Goal: Information Seeking & Learning: Learn about a topic

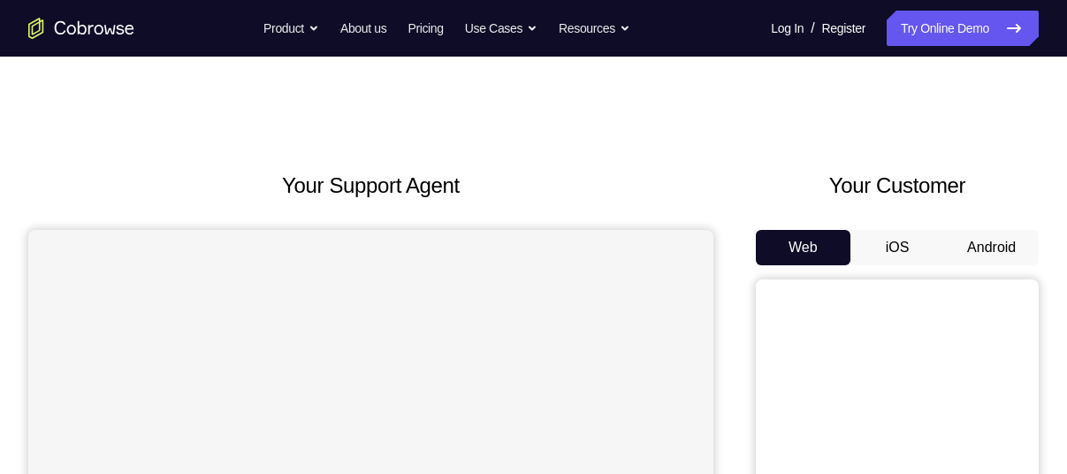
click at [996, 238] on button "Android" at bounding box center [991, 247] width 95 height 35
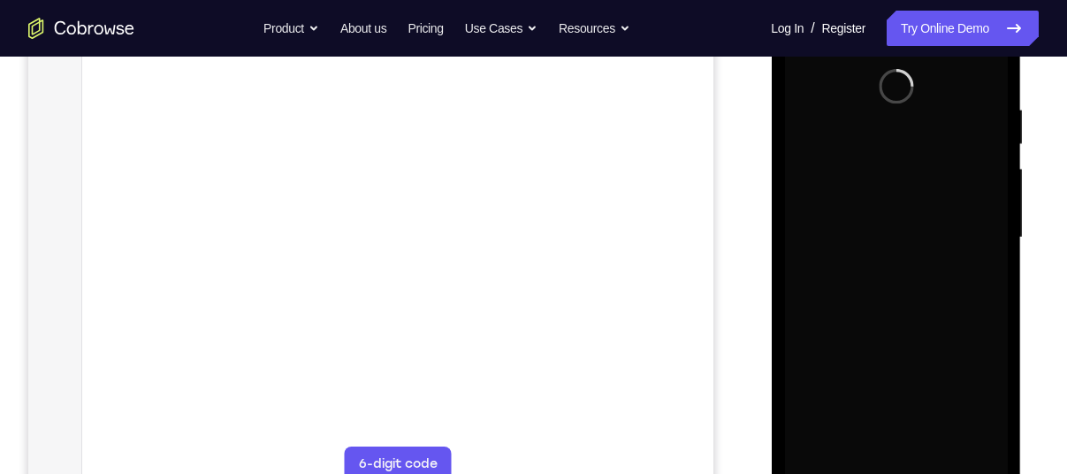
scroll to position [317, 0]
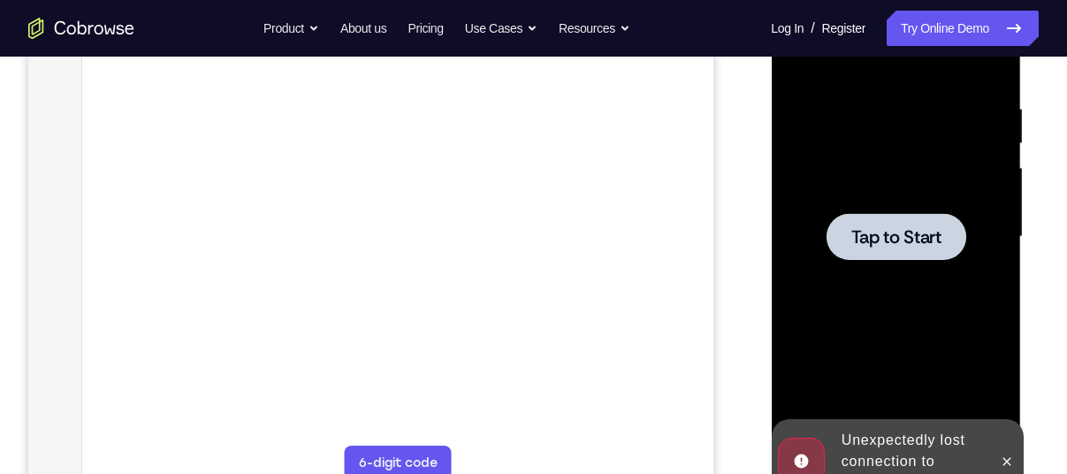
click at [885, 236] on span "Tap to Start" at bounding box center [896, 237] width 90 height 18
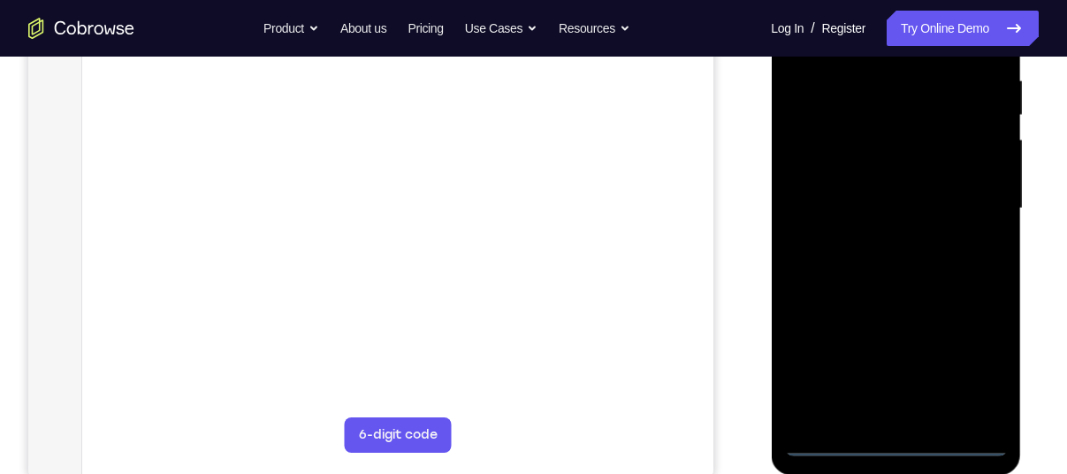
scroll to position [346, 0]
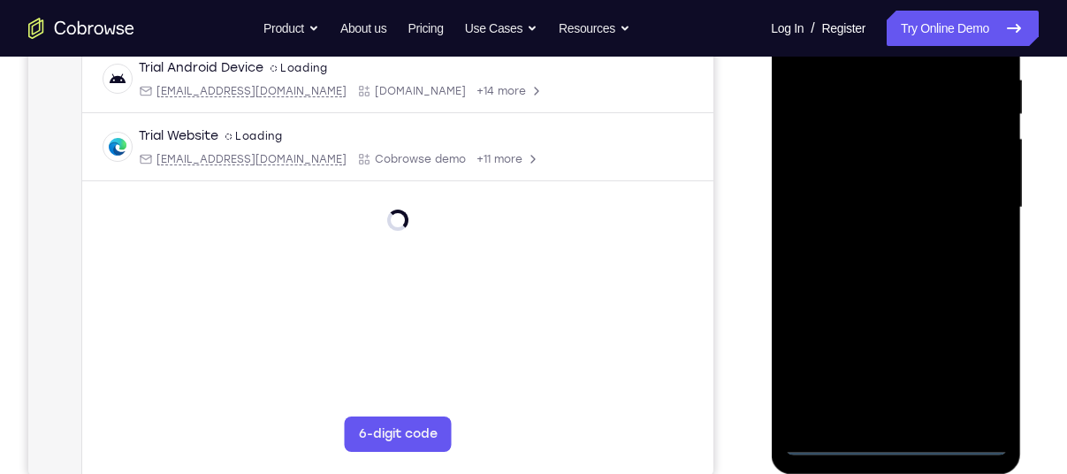
click at [891, 448] on div at bounding box center [895, 207] width 223 height 495
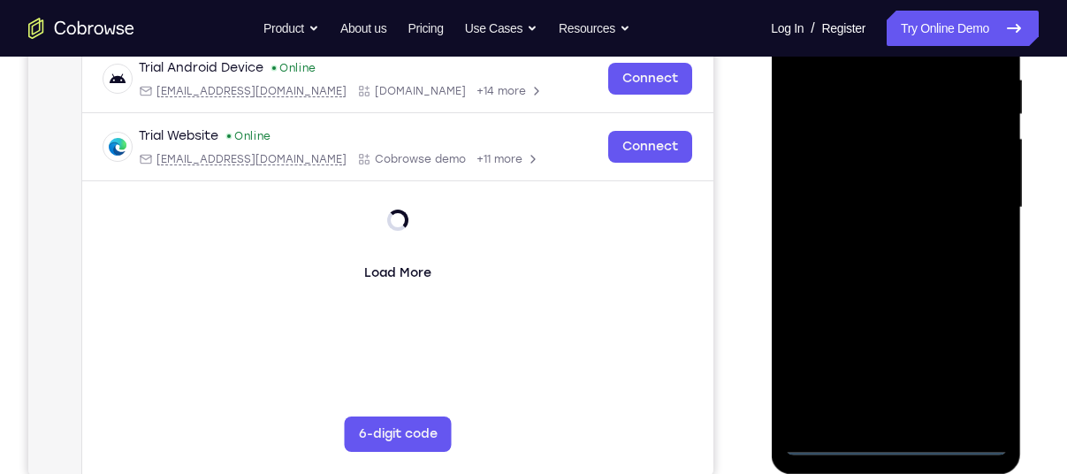
click at [977, 368] on div at bounding box center [895, 207] width 223 height 495
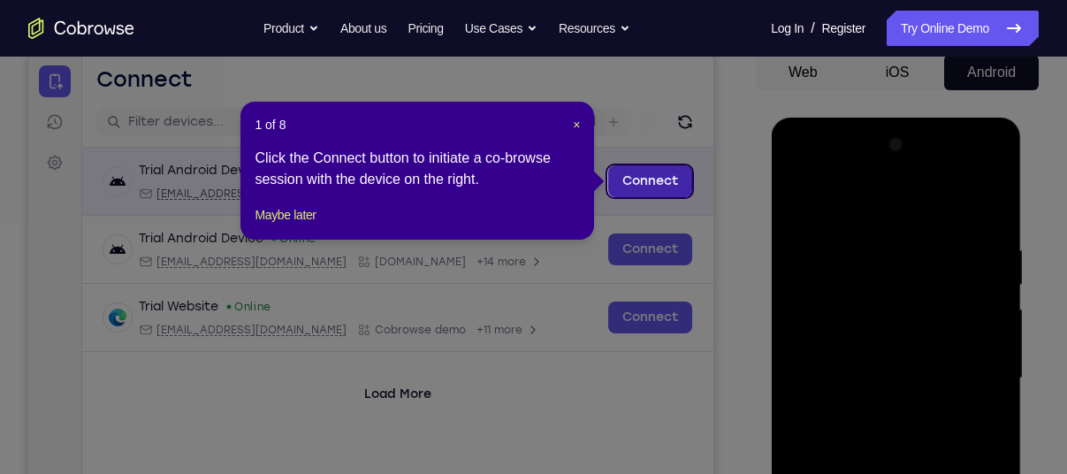
scroll to position [173, 0]
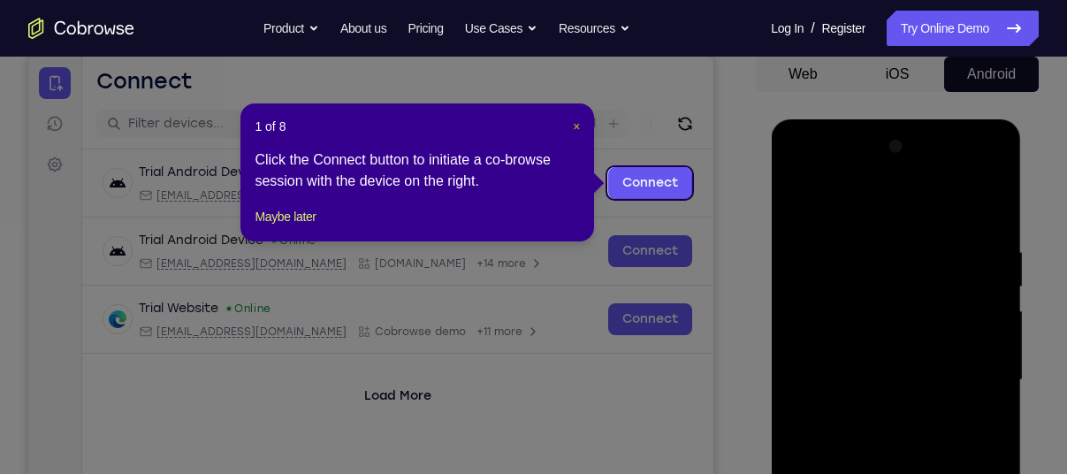
click at [575, 125] on span "×" at bounding box center [576, 126] width 7 height 14
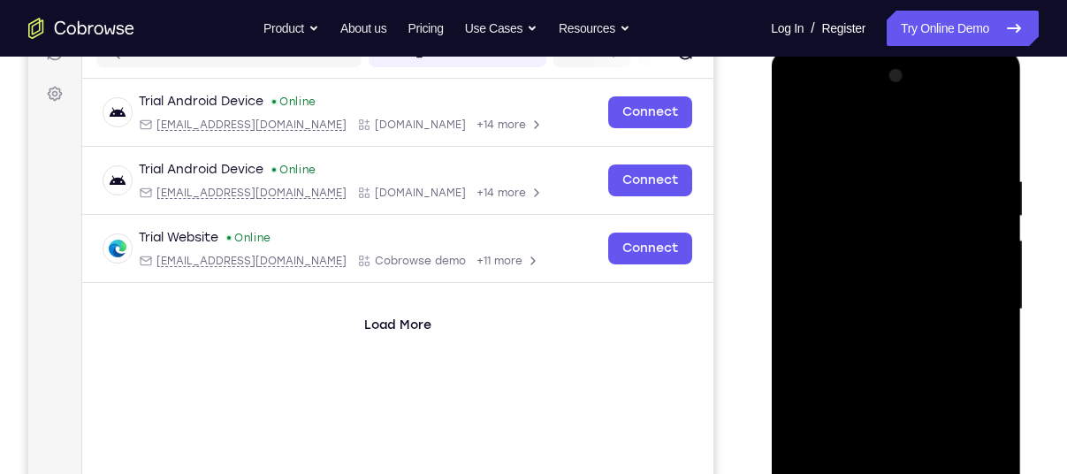
scroll to position [243, 0]
click at [824, 142] on div at bounding box center [895, 310] width 223 height 495
click at [828, 268] on div at bounding box center [895, 310] width 223 height 495
click at [825, 289] on div at bounding box center [895, 310] width 223 height 495
click at [816, 307] on div at bounding box center [895, 310] width 223 height 495
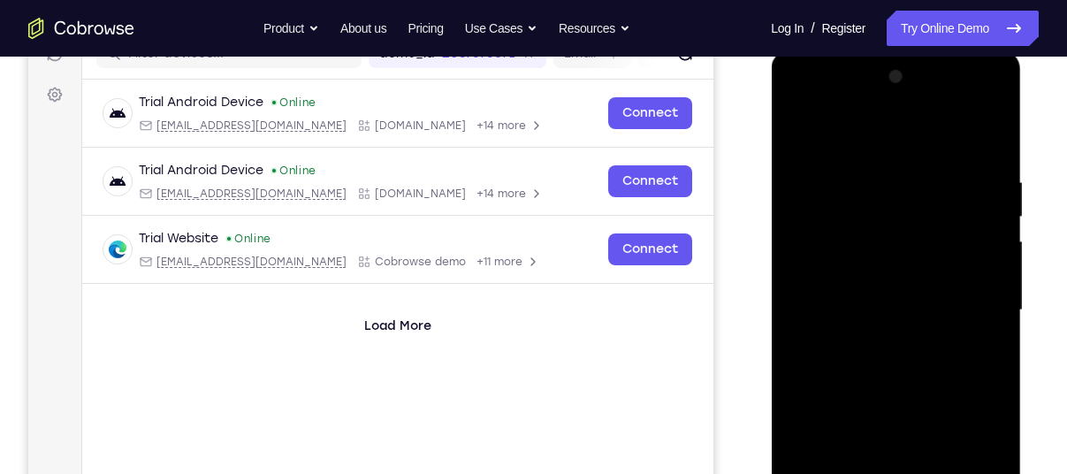
click at [815, 304] on div at bounding box center [895, 310] width 223 height 495
click at [829, 330] on div at bounding box center [895, 310] width 223 height 495
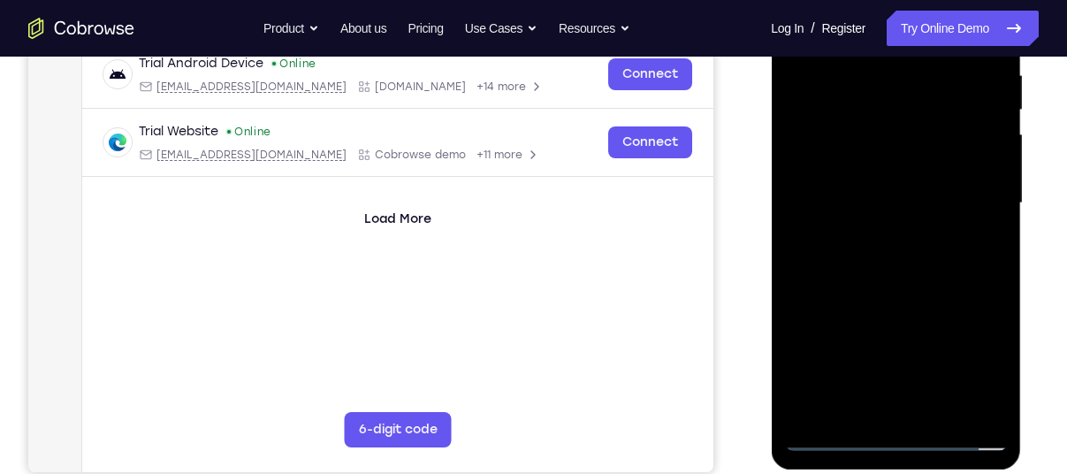
scroll to position [355, 0]
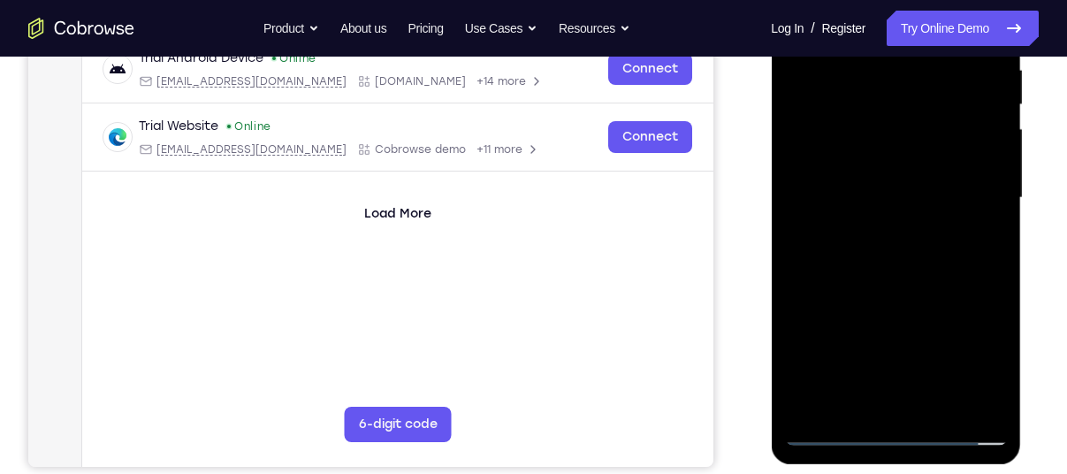
click at [918, 404] on div at bounding box center [895, 197] width 223 height 495
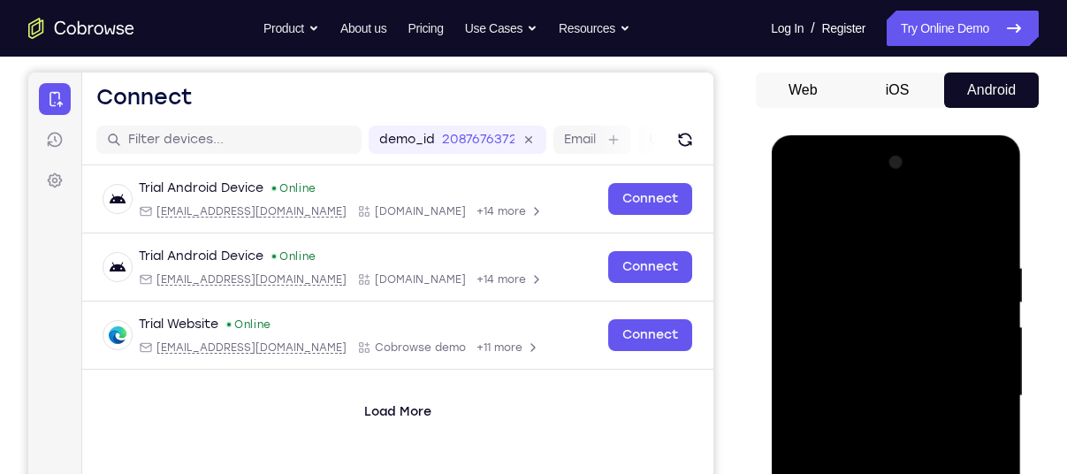
scroll to position [126, 0]
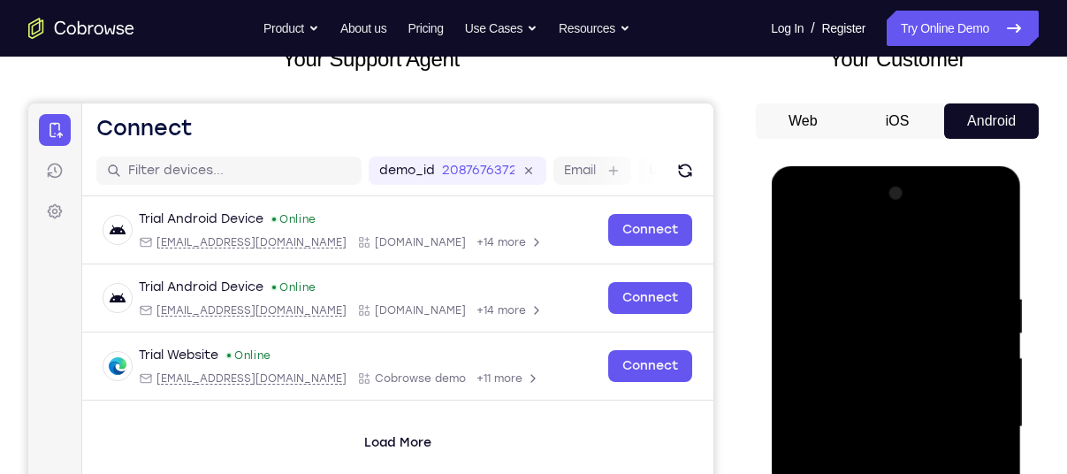
click at [832, 278] on div at bounding box center [895, 426] width 223 height 495
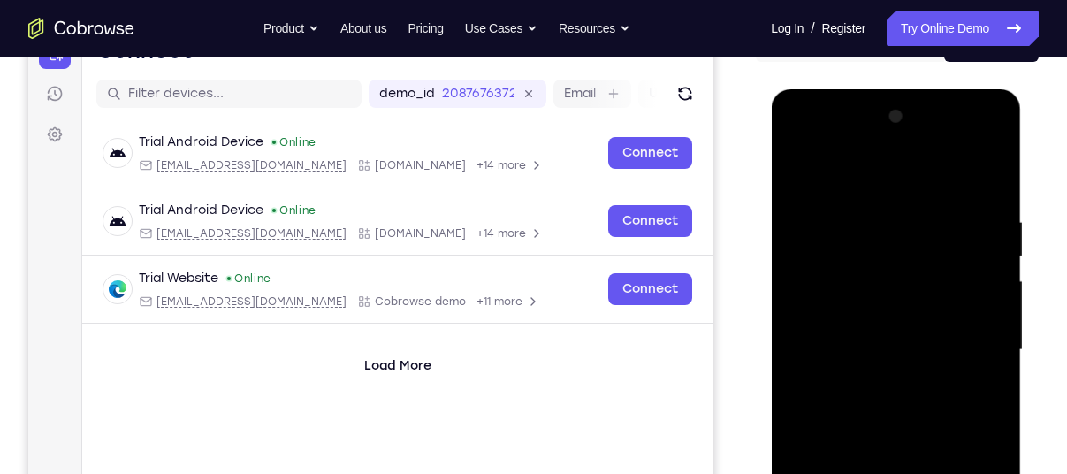
scroll to position [212, 0]
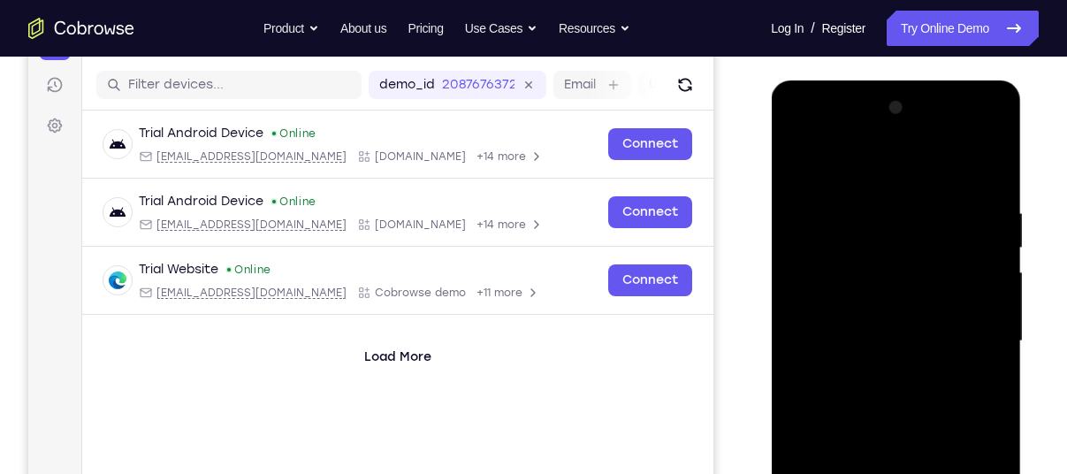
click at [887, 252] on div at bounding box center [895, 341] width 223 height 495
click at [912, 300] on div at bounding box center [895, 341] width 223 height 495
click at [957, 266] on div at bounding box center [895, 341] width 223 height 495
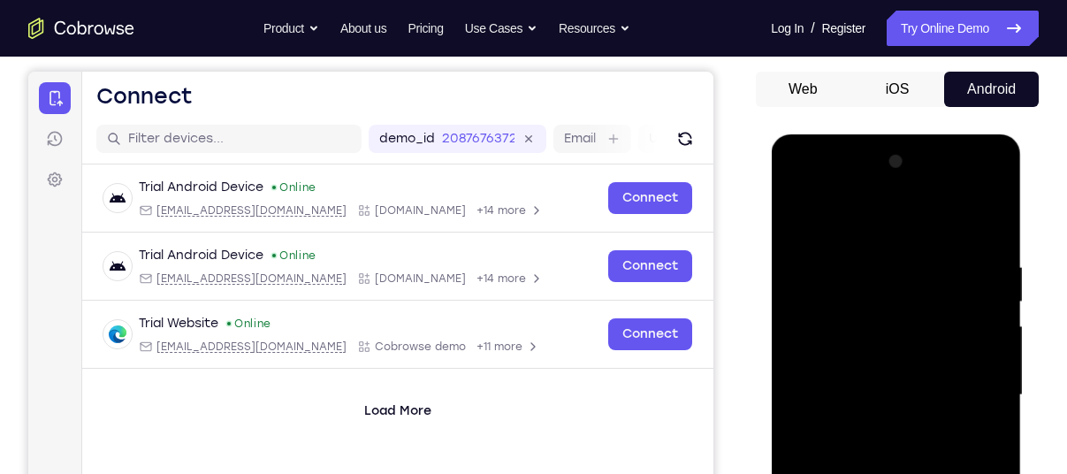
scroll to position [136, 0]
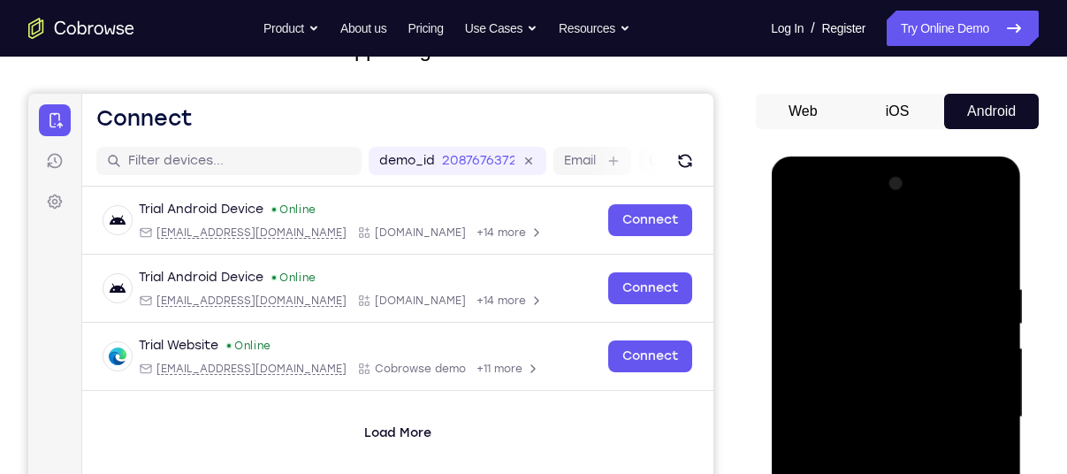
click at [965, 214] on div at bounding box center [895, 417] width 223 height 495
click at [802, 206] on div at bounding box center [895, 417] width 223 height 495
click at [968, 413] on div at bounding box center [895, 417] width 223 height 495
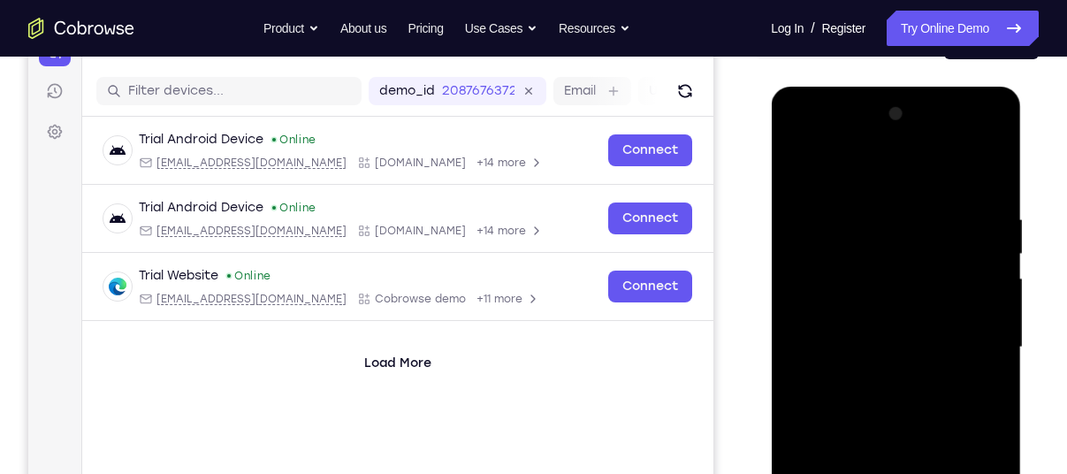
scroll to position [207, 0]
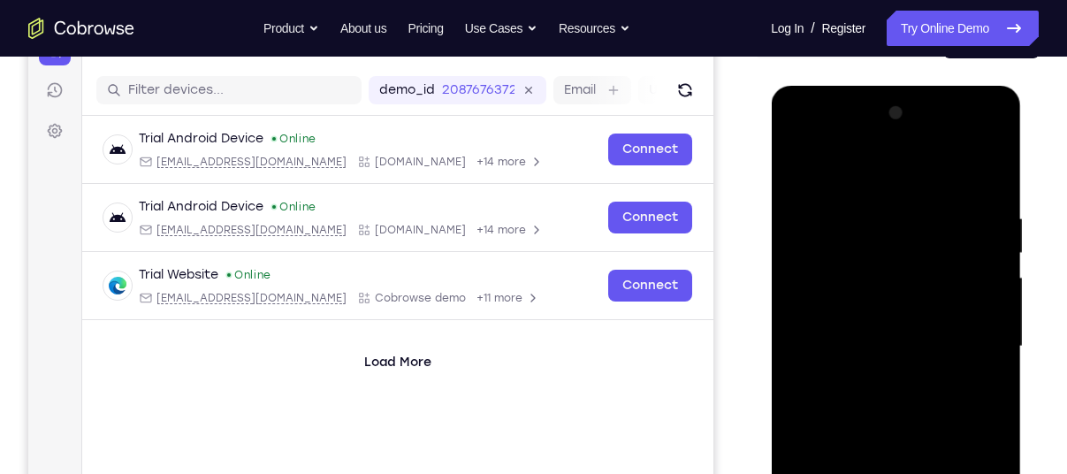
click at [883, 379] on div at bounding box center [895, 346] width 223 height 495
drag, startPoint x: 889, startPoint y: 436, endPoint x: 860, endPoint y: 449, distance: 31.2
click at [860, 449] on div at bounding box center [895, 346] width 223 height 495
click at [863, 335] on div at bounding box center [895, 346] width 223 height 495
click at [871, 293] on div at bounding box center [895, 346] width 223 height 495
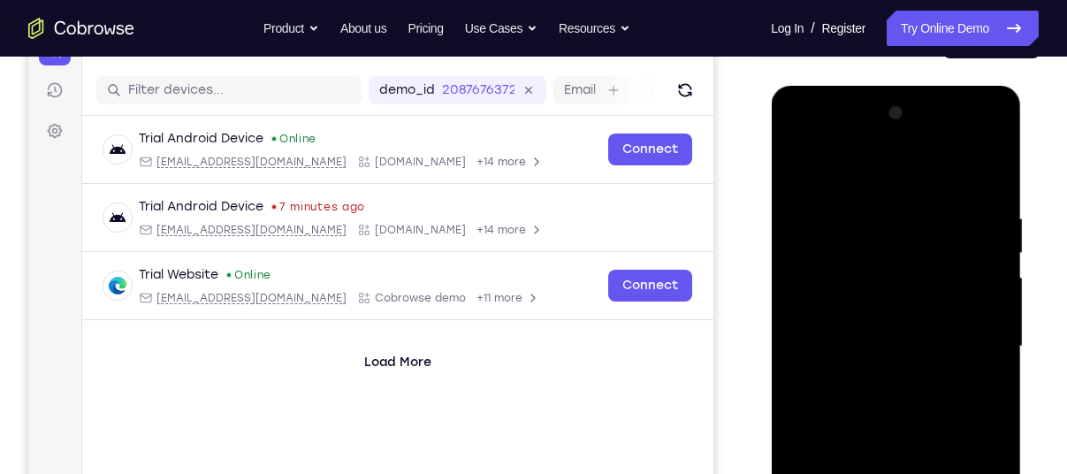
click at [836, 252] on div at bounding box center [895, 346] width 223 height 495
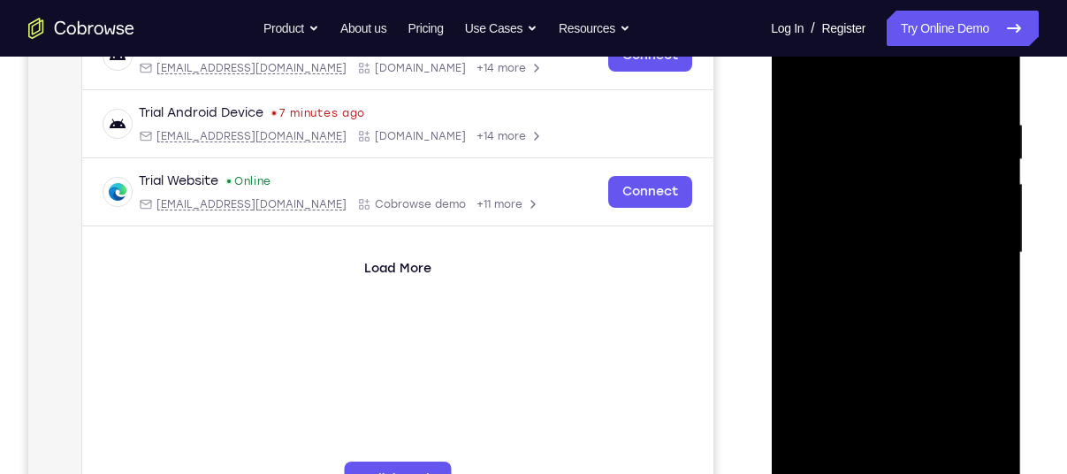
scroll to position [302, 0]
click at [884, 171] on div at bounding box center [895, 251] width 223 height 495
click at [897, 321] on div at bounding box center [895, 251] width 223 height 495
click at [992, 76] on div at bounding box center [895, 251] width 223 height 495
click at [844, 118] on div at bounding box center [895, 251] width 223 height 495
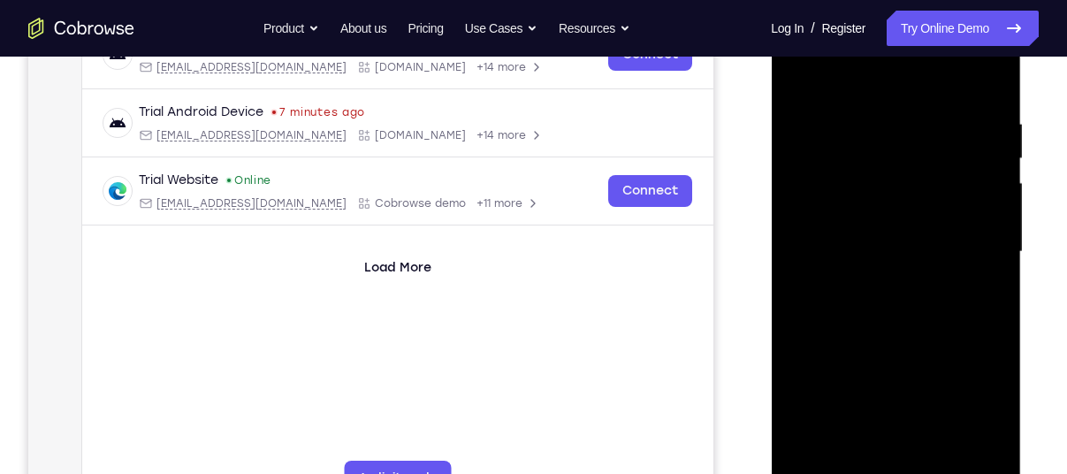
scroll to position [297, 0]
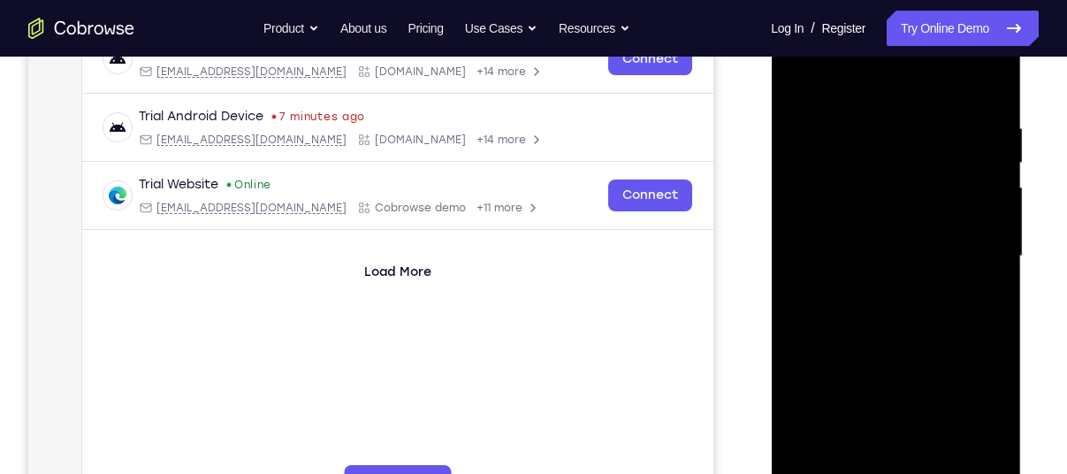
click at [917, 134] on div at bounding box center [895, 256] width 223 height 495
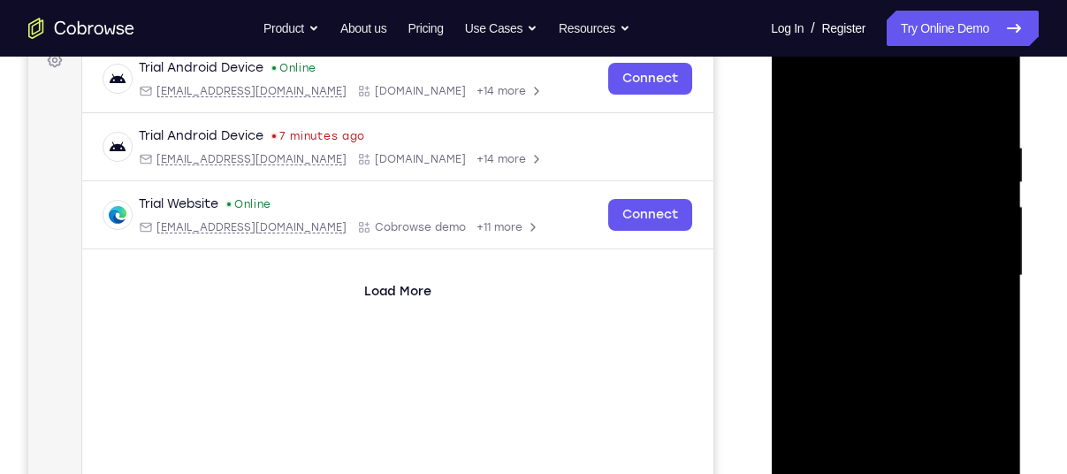
scroll to position [274, 0]
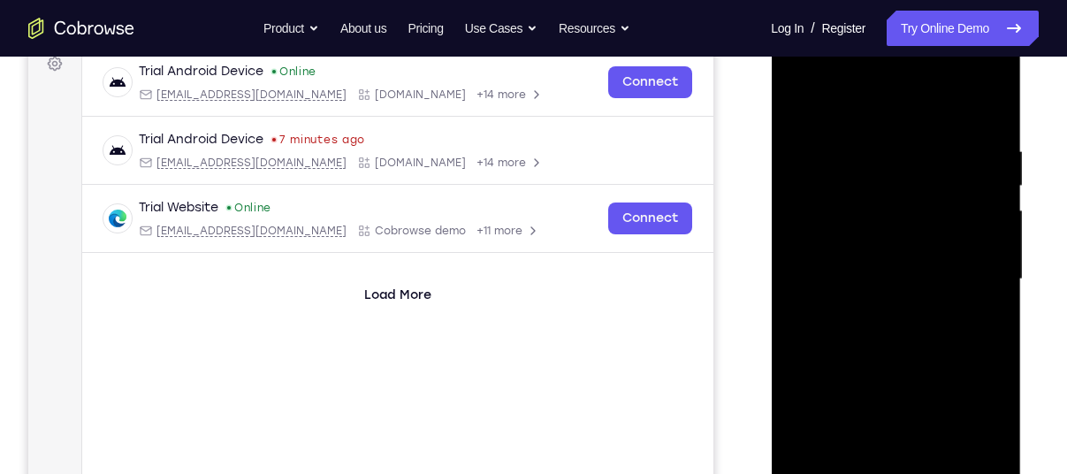
click at [800, 102] on div at bounding box center [895, 279] width 223 height 495
click at [800, 103] on div at bounding box center [895, 279] width 223 height 495
click at [870, 137] on div at bounding box center [895, 279] width 223 height 495
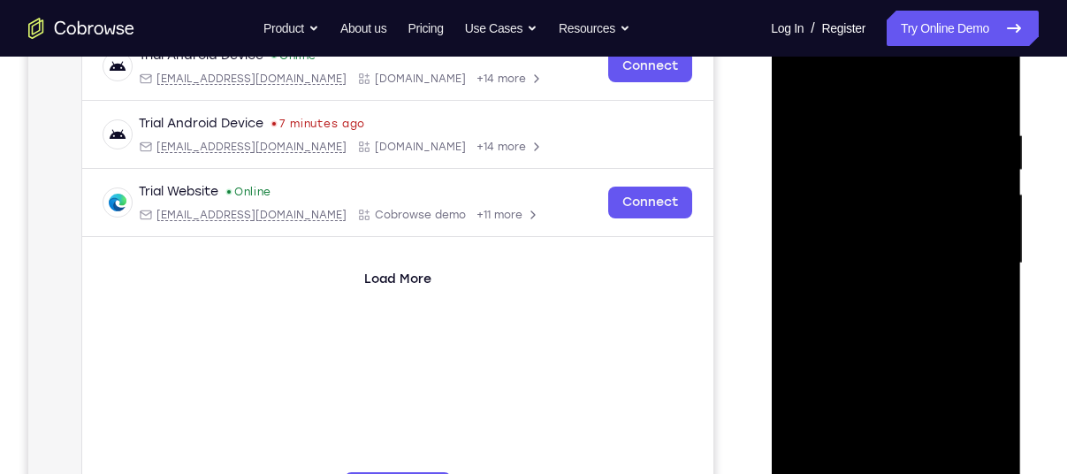
scroll to position [301, 0]
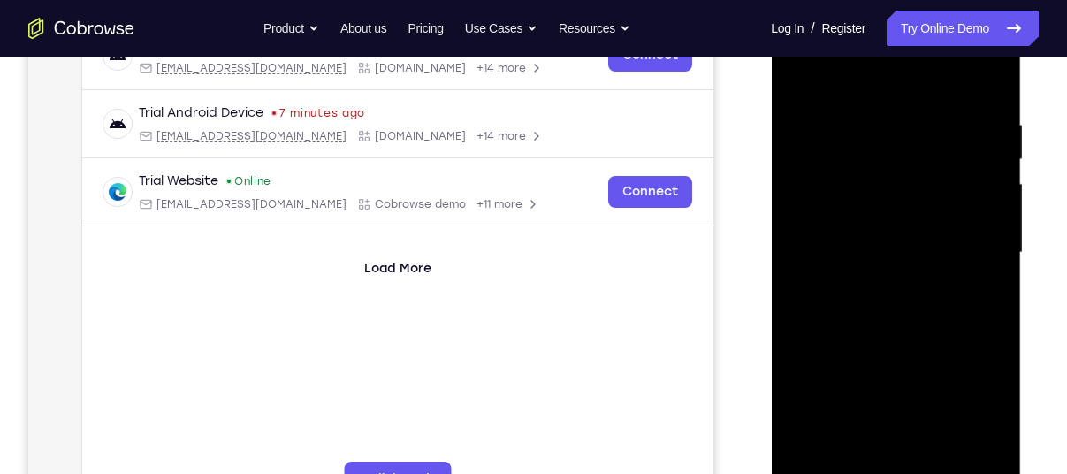
click at [896, 231] on div at bounding box center [895, 252] width 223 height 495
drag, startPoint x: 887, startPoint y: 383, endPoint x: 887, endPoint y: 294, distance: 88.4
click at [887, 294] on div at bounding box center [895, 252] width 223 height 495
click at [902, 449] on div at bounding box center [895, 252] width 223 height 495
click at [853, 452] on div at bounding box center [895, 252] width 223 height 495
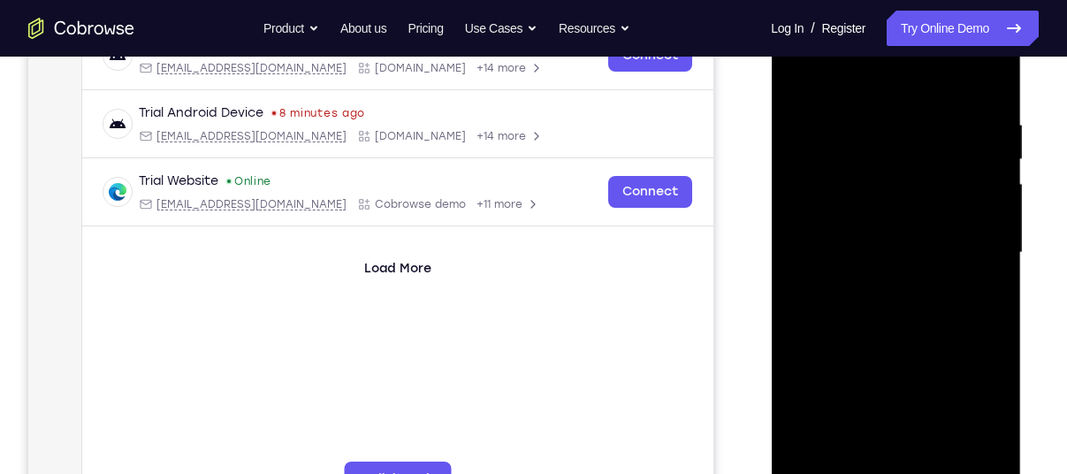
click at [946, 351] on div at bounding box center [895, 252] width 223 height 495
click at [906, 261] on div at bounding box center [895, 252] width 223 height 495
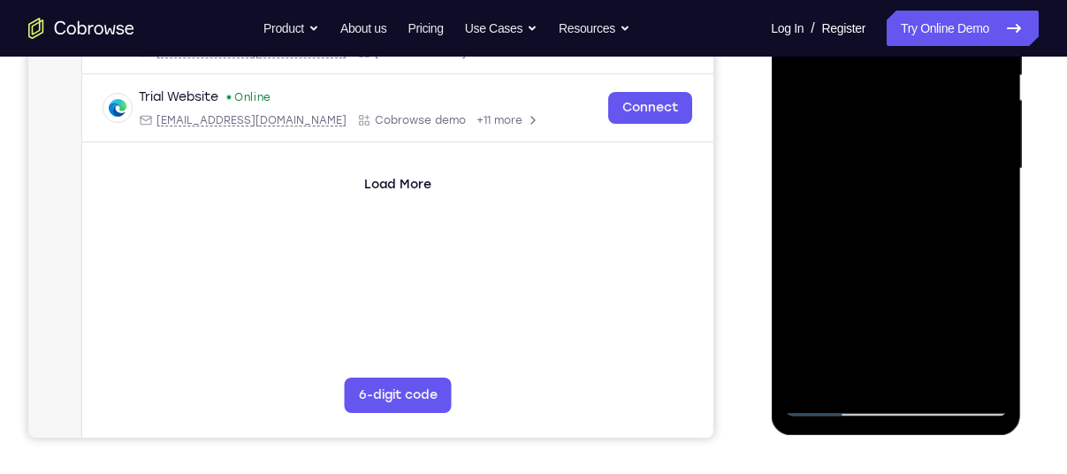
scroll to position [389, 0]
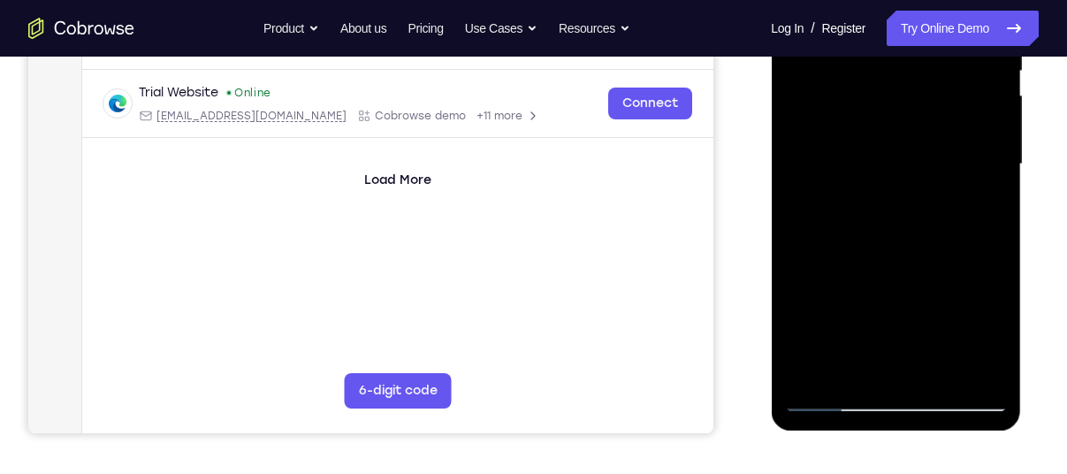
click at [935, 364] on div at bounding box center [895, 164] width 223 height 495
click at [985, 369] on div at bounding box center [895, 164] width 223 height 495
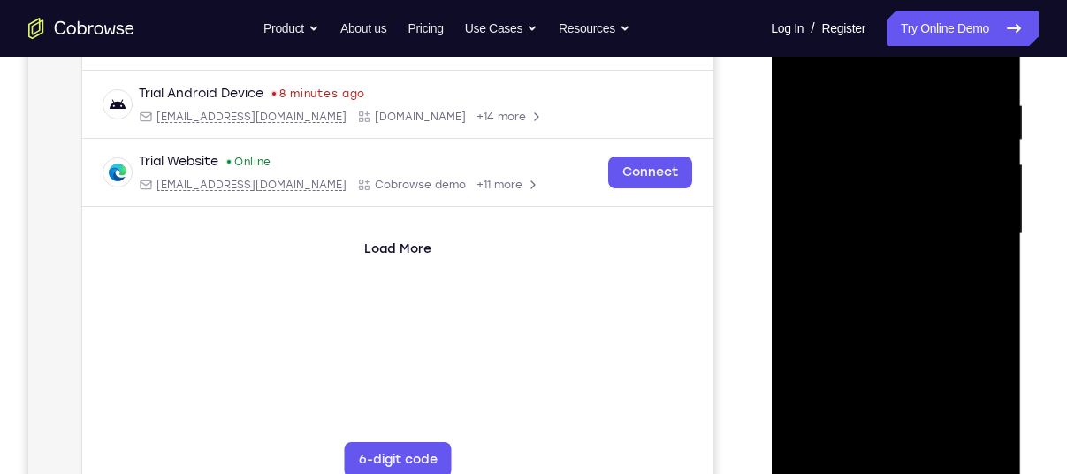
scroll to position [331, 0]
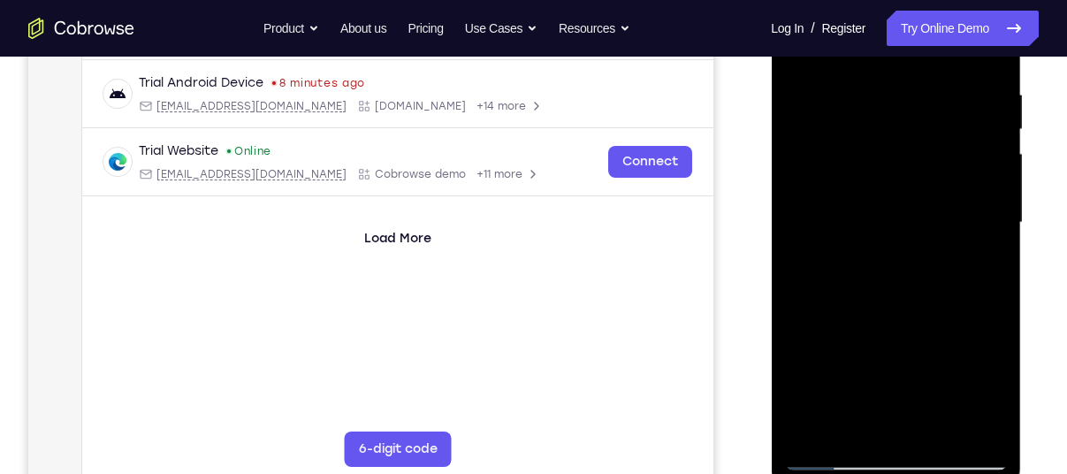
click at [967, 423] on div at bounding box center [895, 222] width 223 height 495
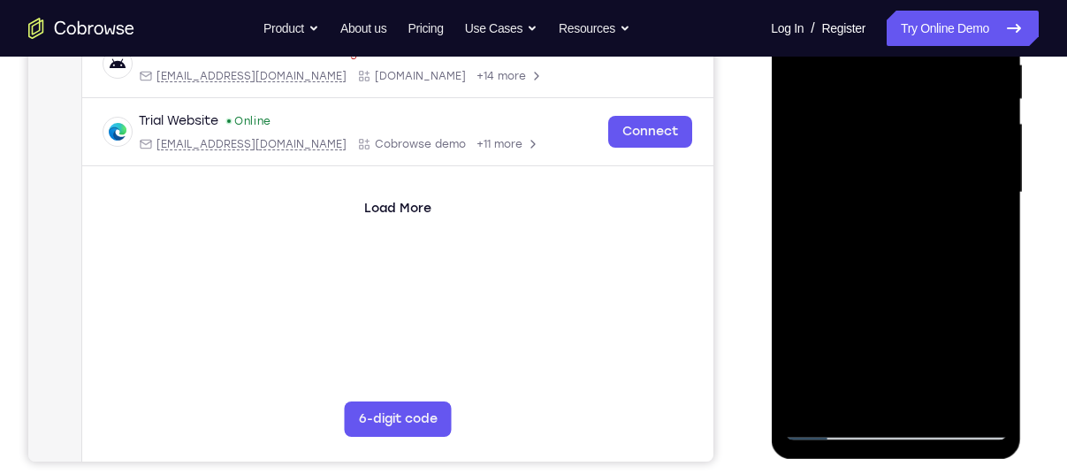
scroll to position [364, 0]
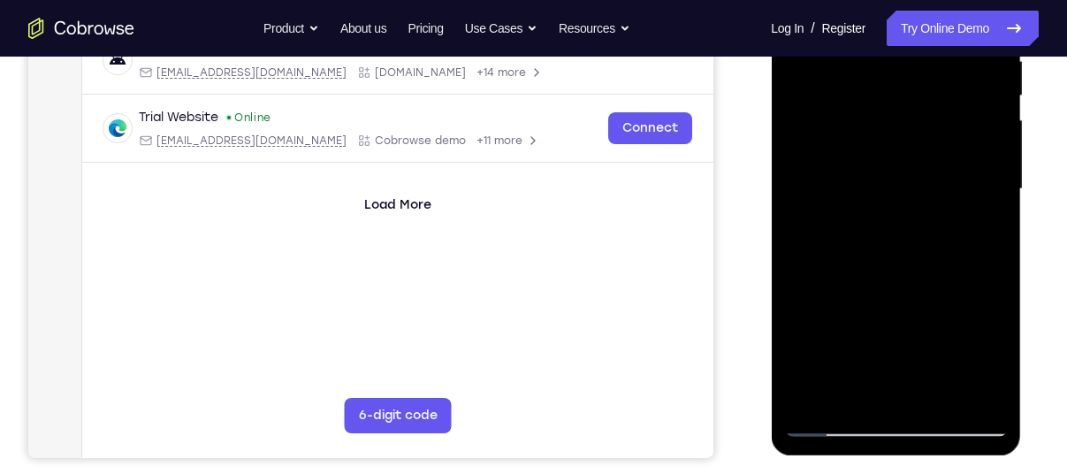
click at [965, 391] on div at bounding box center [895, 189] width 223 height 495
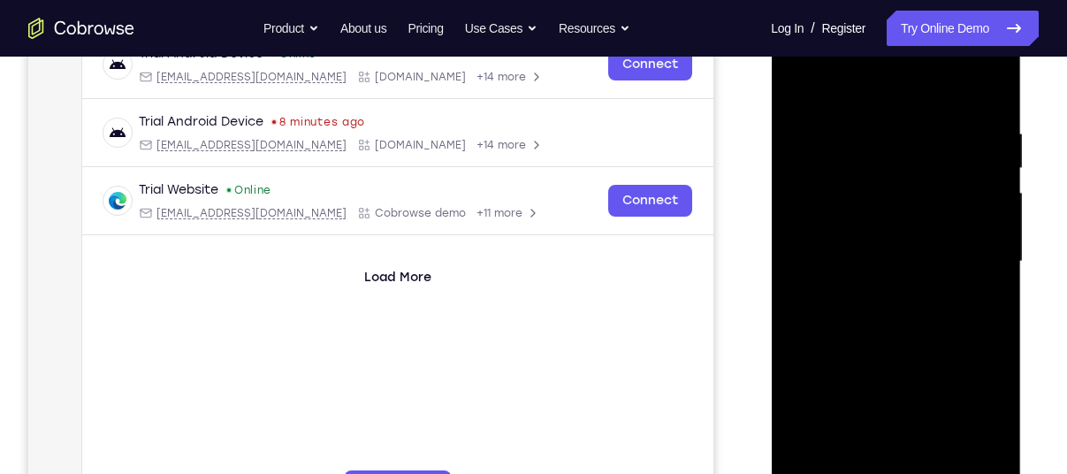
scroll to position [290, 0]
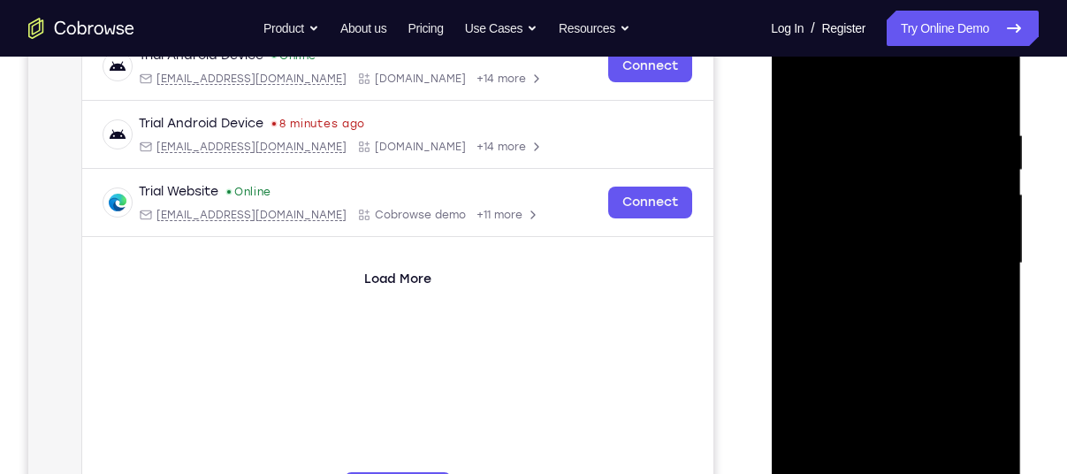
drag, startPoint x: 946, startPoint y: 149, endPoint x: 898, endPoint y: 206, distance: 74.7
click at [898, 206] on div at bounding box center [895, 263] width 223 height 495
click at [941, 468] on div at bounding box center [895, 263] width 223 height 495
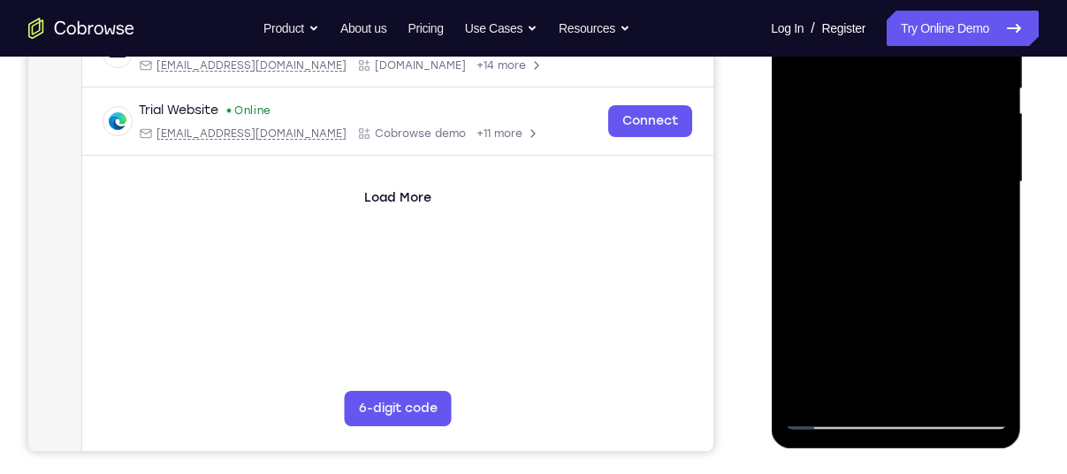
scroll to position [377, 0]
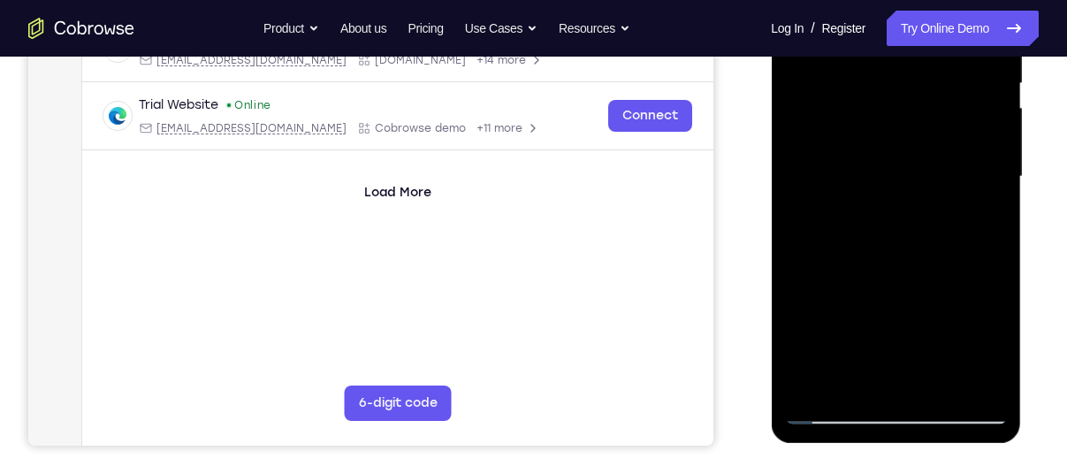
click at [904, 266] on div at bounding box center [895, 176] width 223 height 495
click at [889, 257] on div at bounding box center [895, 176] width 223 height 495
click at [904, 326] on div at bounding box center [895, 176] width 223 height 495
click at [958, 336] on div at bounding box center [895, 176] width 223 height 495
click at [857, 213] on div at bounding box center [895, 176] width 223 height 495
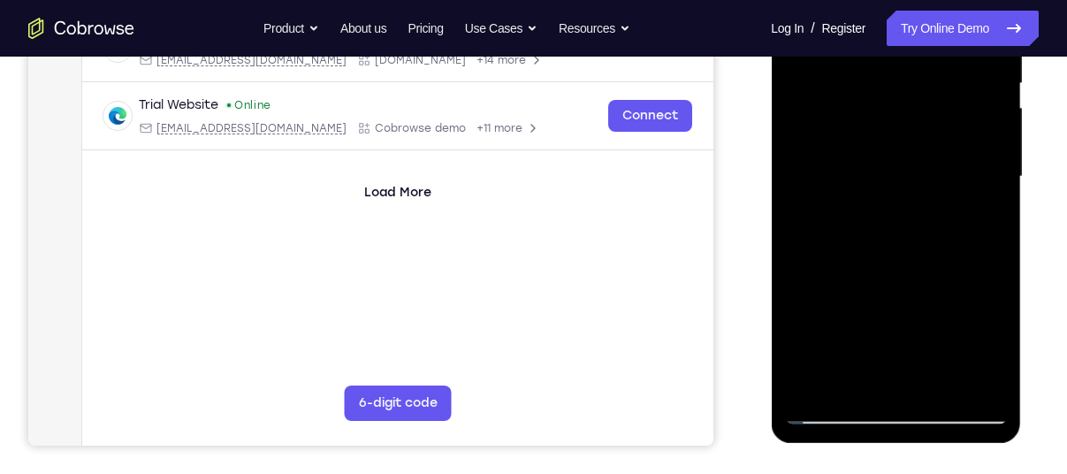
click at [836, 415] on div at bounding box center [895, 176] width 223 height 495
click at [938, 383] on div at bounding box center [895, 176] width 223 height 495
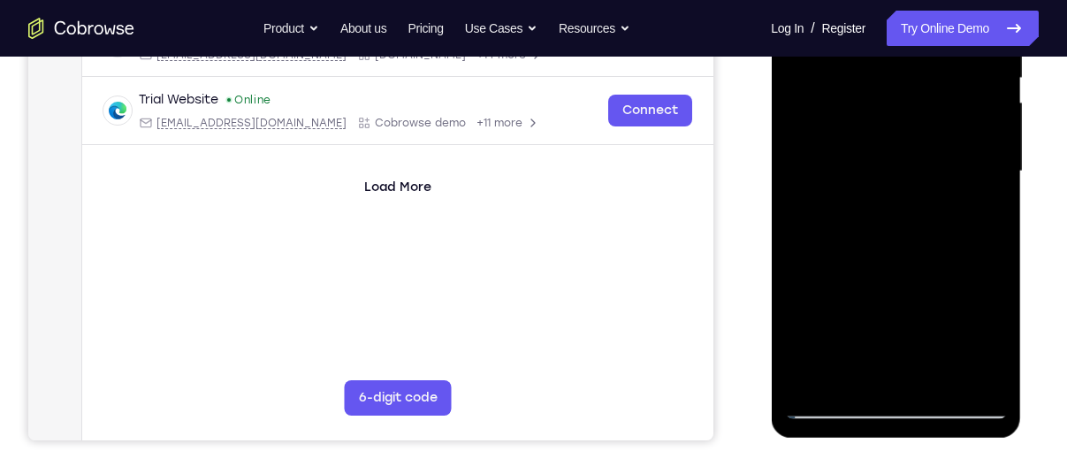
scroll to position [384, 0]
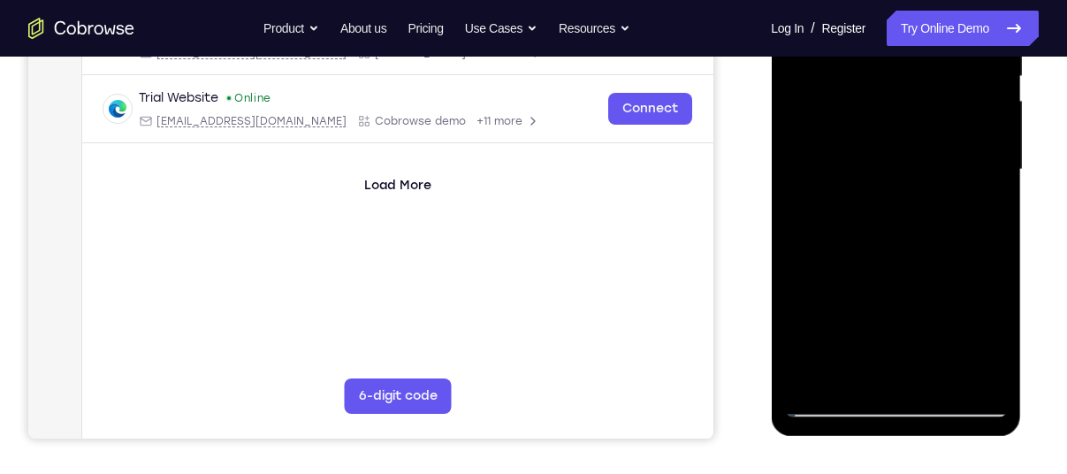
click at [839, 407] on div at bounding box center [895, 169] width 223 height 495
drag, startPoint x: 68, startPoint y: 498, endPoint x: 749, endPoint y: 297, distance: 709.8
click at [749, 297] on div "Your Support Agent Your Customer Web iOS Android" at bounding box center [533, 112] width 1011 height 653
